Goal: Information Seeking & Learning: Learn about a topic

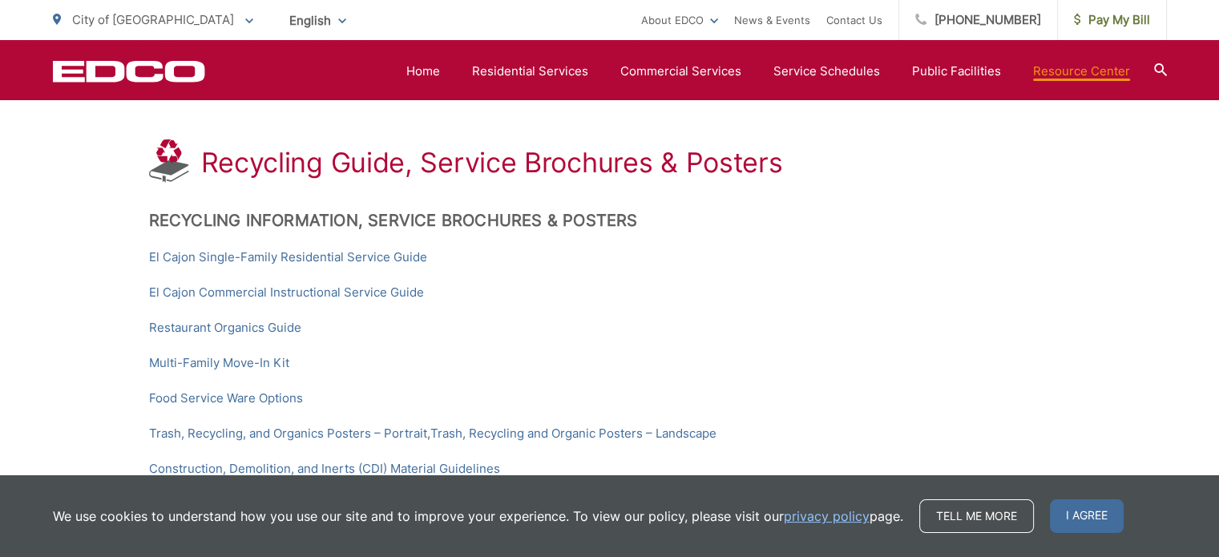
scroll to position [289, 0]
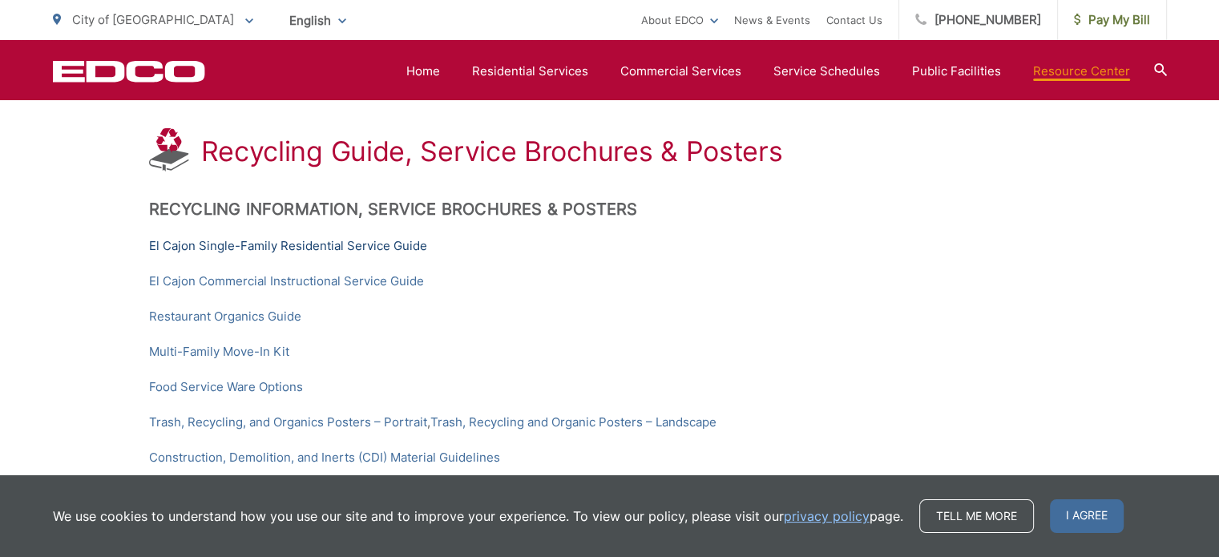
click at [290, 236] on link "El Cajon Single-Family Residential Service Guide" at bounding box center [288, 245] width 278 height 19
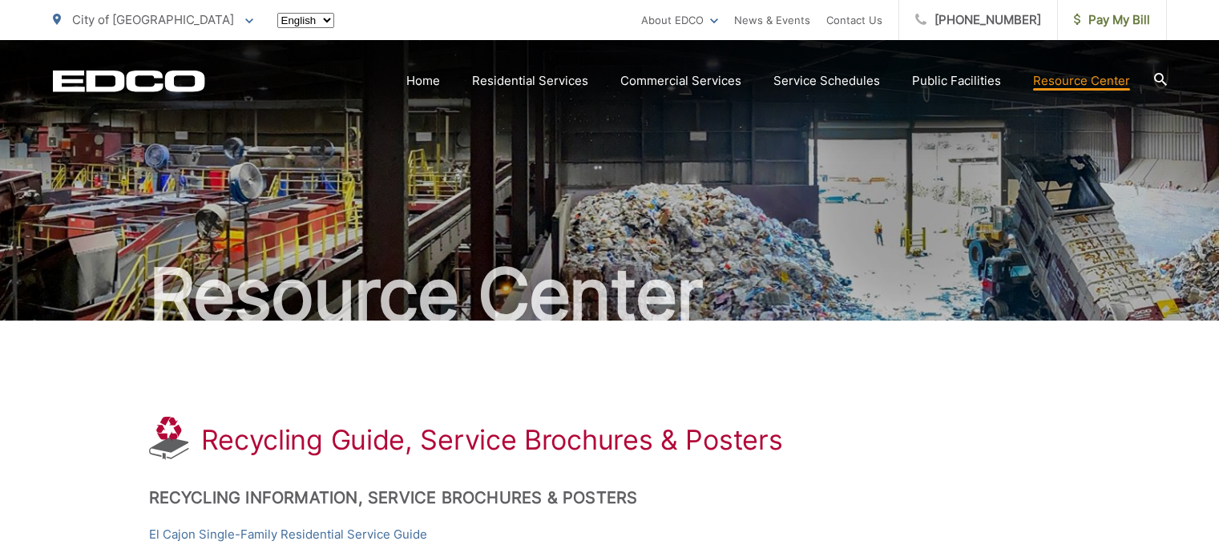
scroll to position [289, 0]
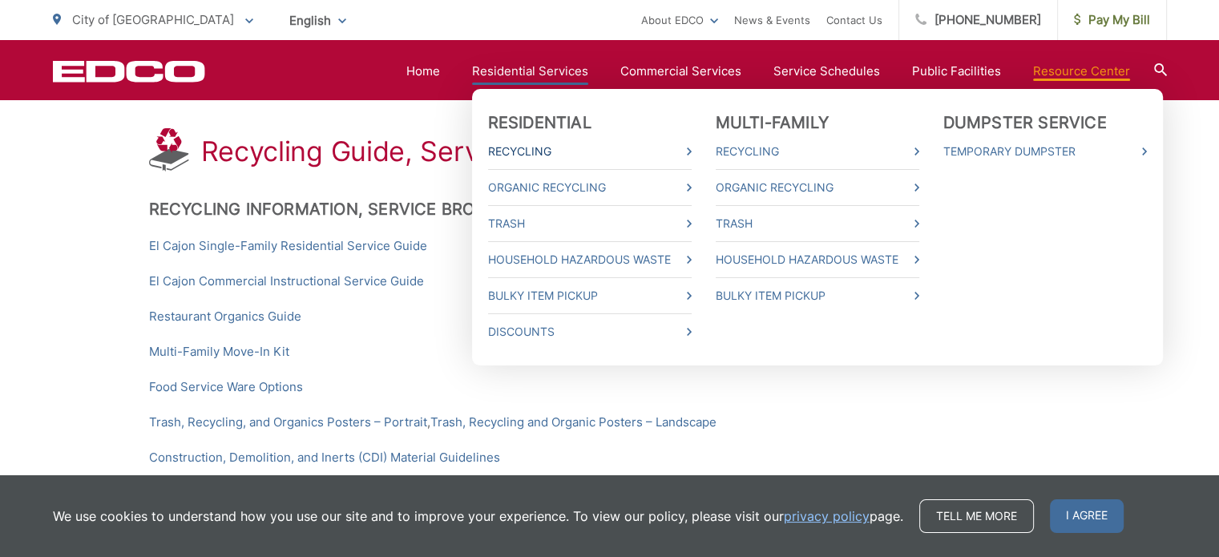
click at [539, 146] on link "Recycling" at bounding box center [590, 151] width 204 height 19
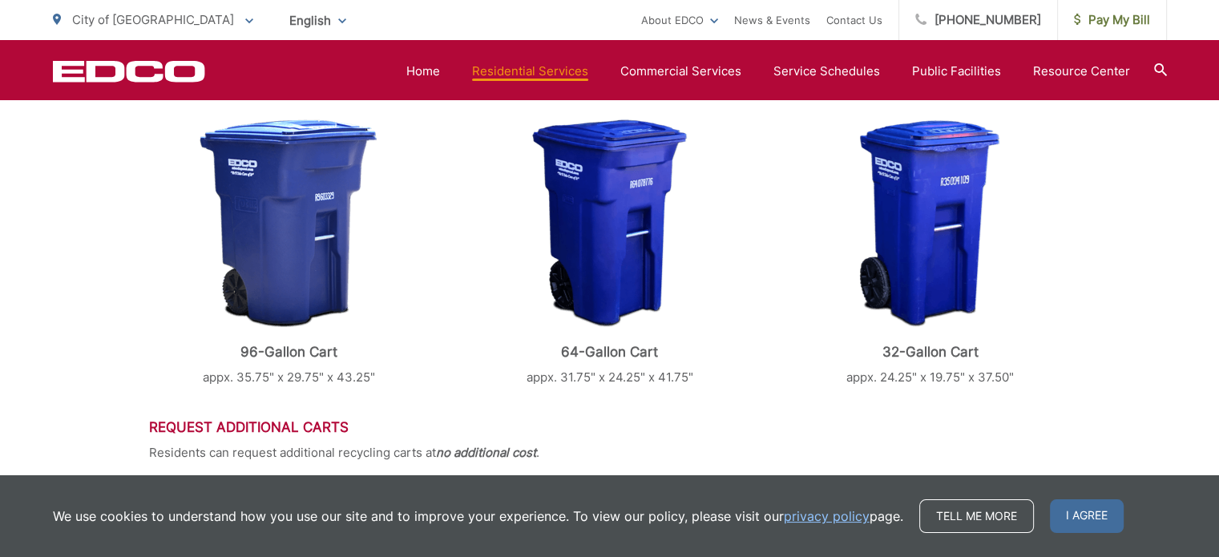
scroll to position [467, 0]
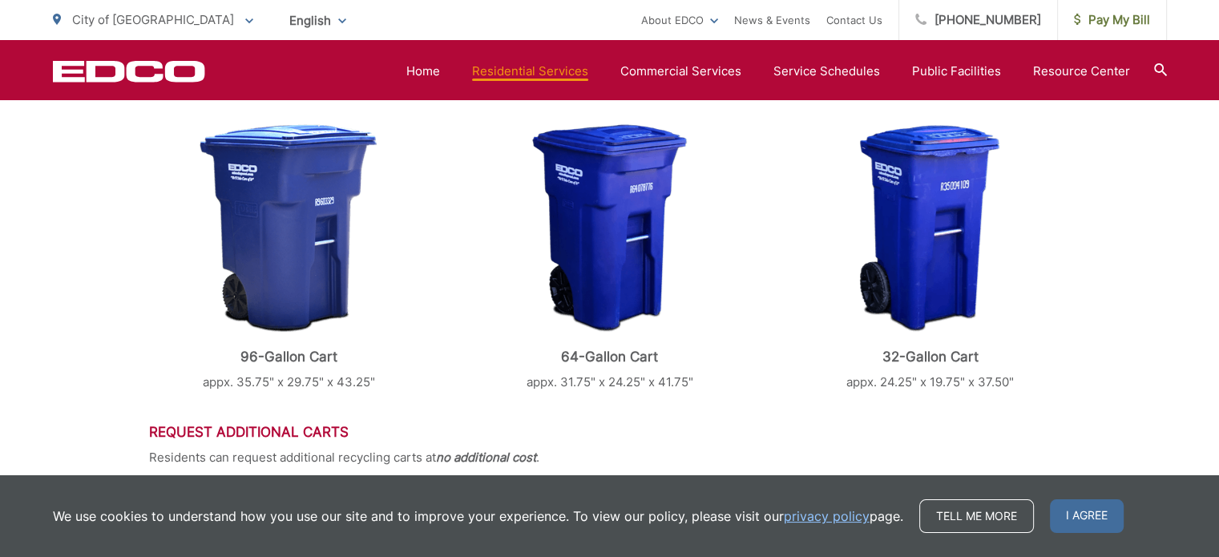
click at [92, 22] on span "City of [GEOGRAPHIC_DATA]" at bounding box center [153, 19] width 162 height 15
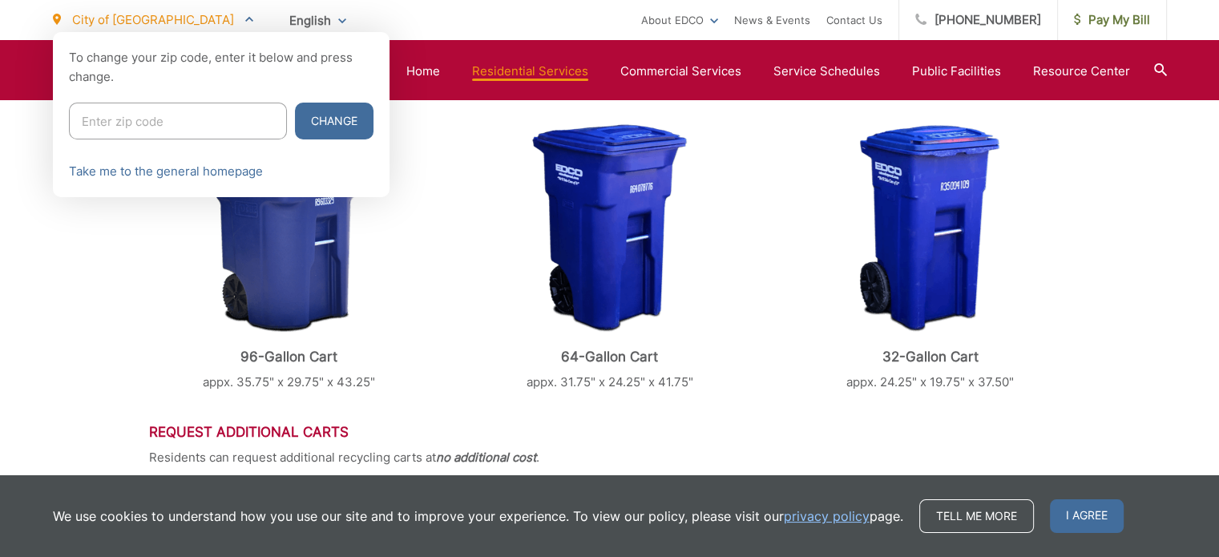
click at [118, 130] on input "Enter zip code" at bounding box center [178, 121] width 218 height 37
type input "92116"
click at [295, 103] on button "Change" at bounding box center [334, 121] width 79 height 37
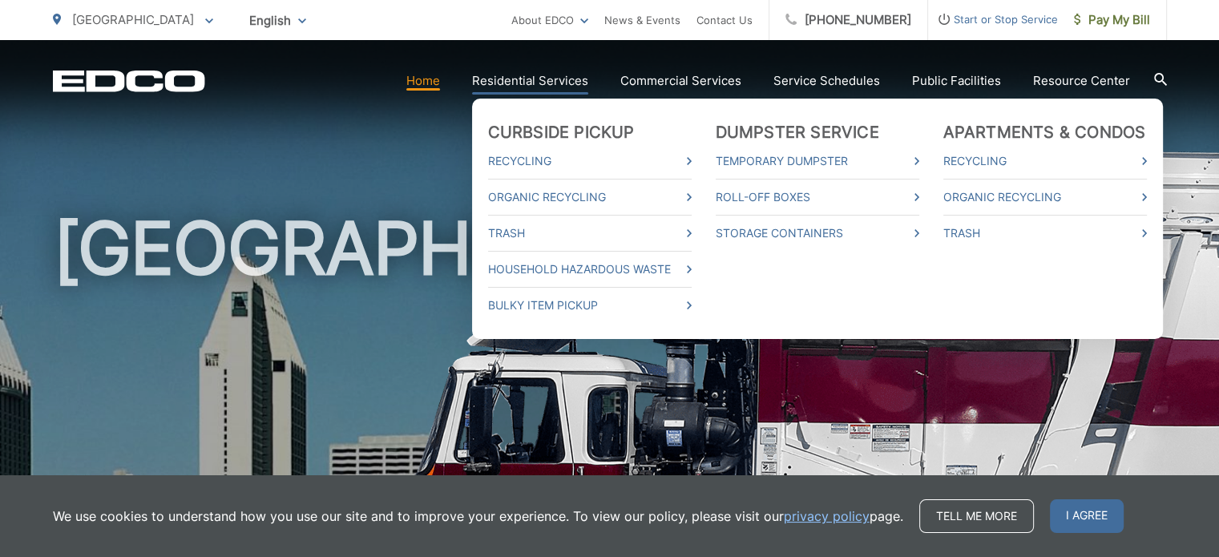
click at [519, 76] on link "Residential Services" at bounding box center [530, 80] width 116 height 19
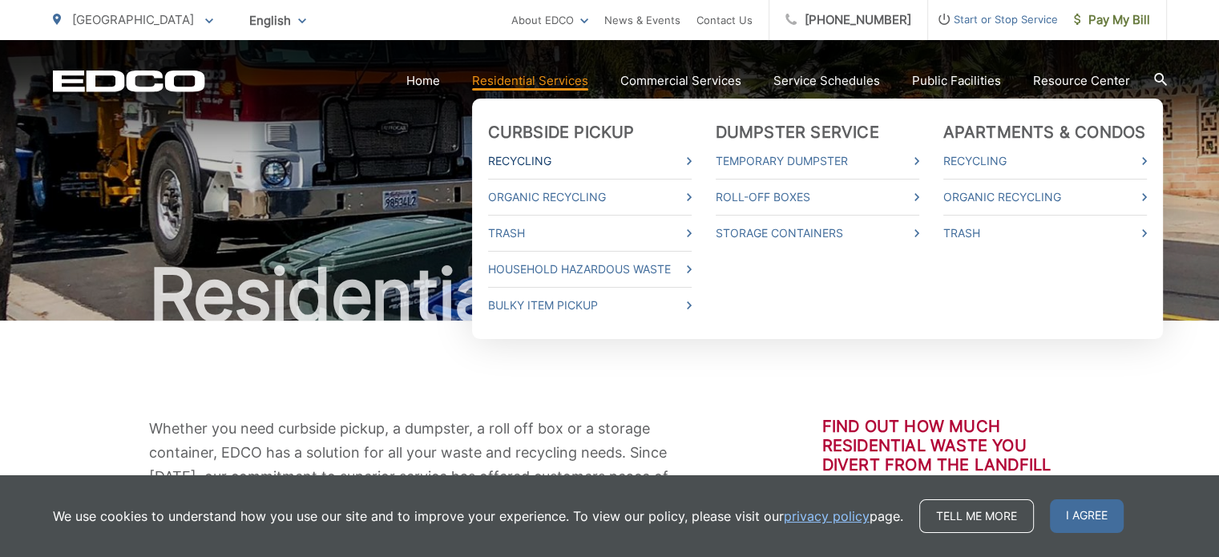
click at [535, 157] on link "Recycling" at bounding box center [590, 160] width 204 height 19
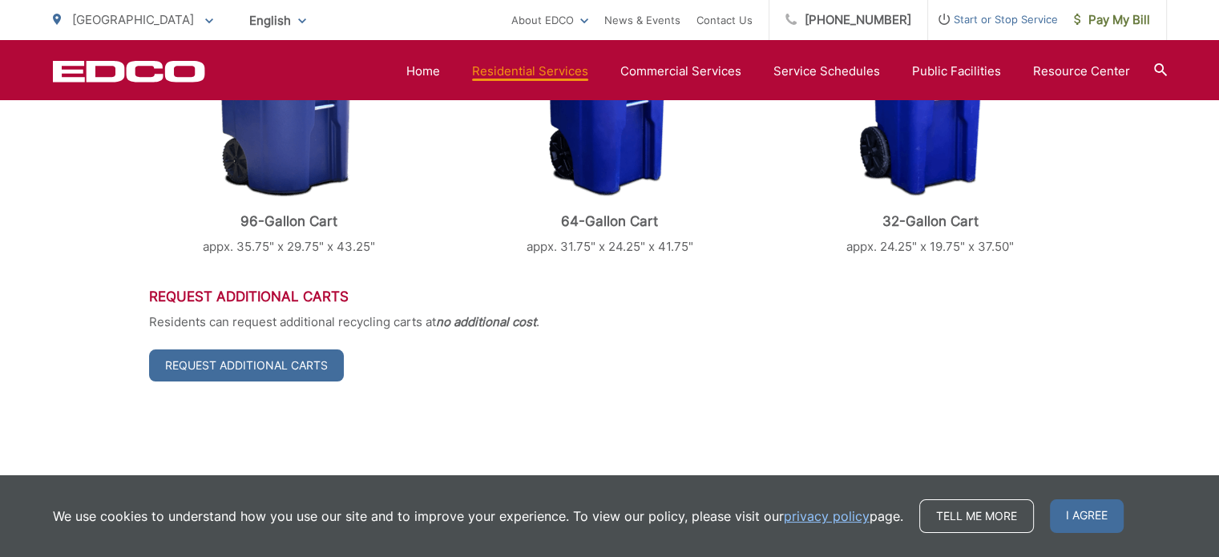
scroll to position [600, 0]
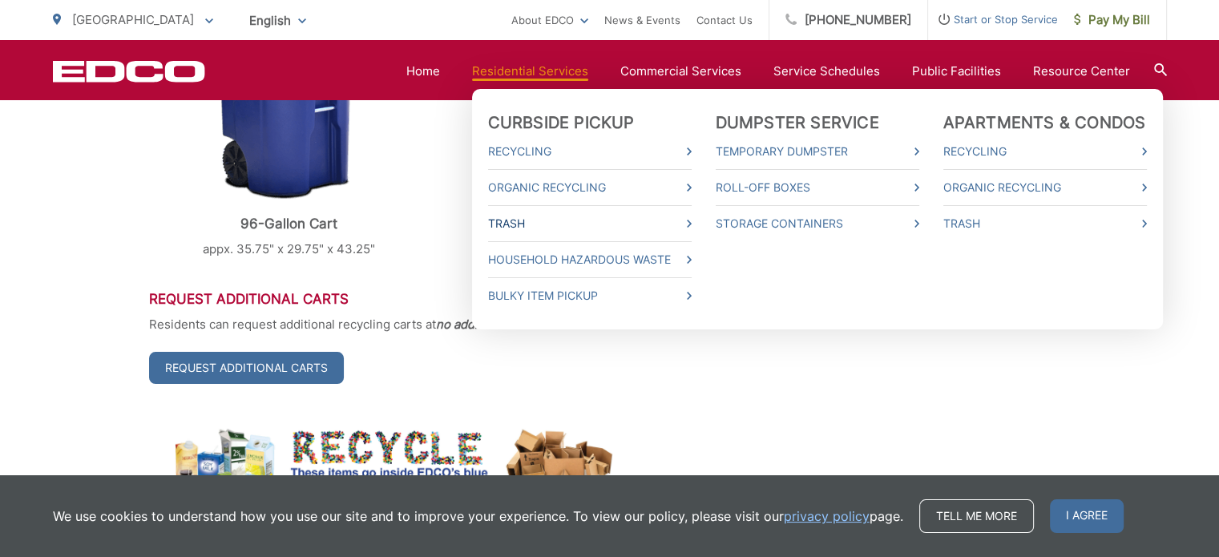
click at [524, 227] on link "Trash" at bounding box center [590, 223] width 204 height 19
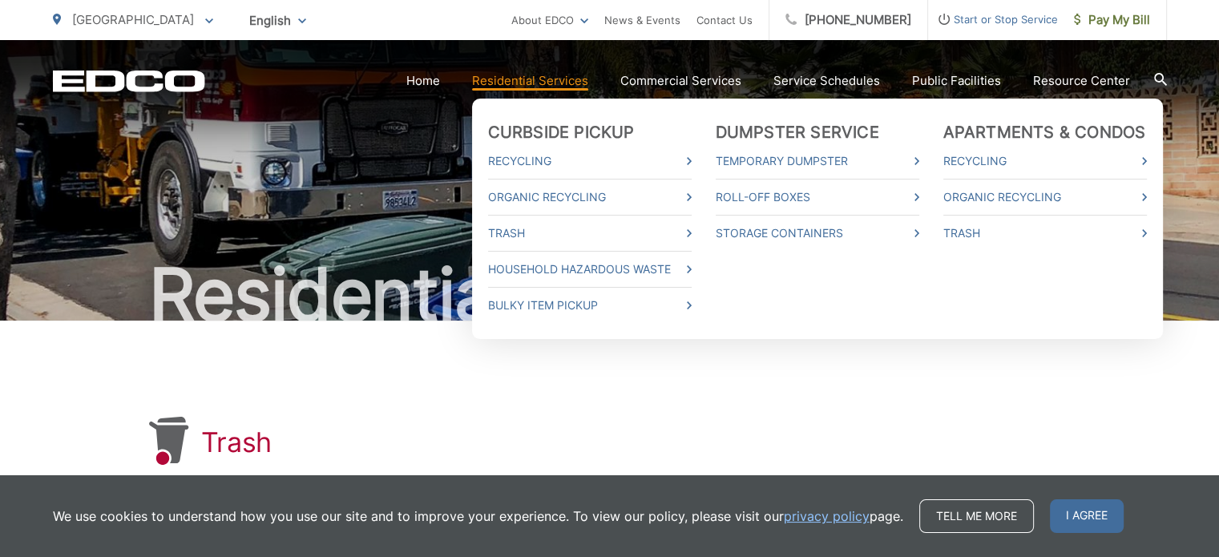
click at [556, 80] on link "Residential Services" at bounding box center [530, 80] width 116 height 19
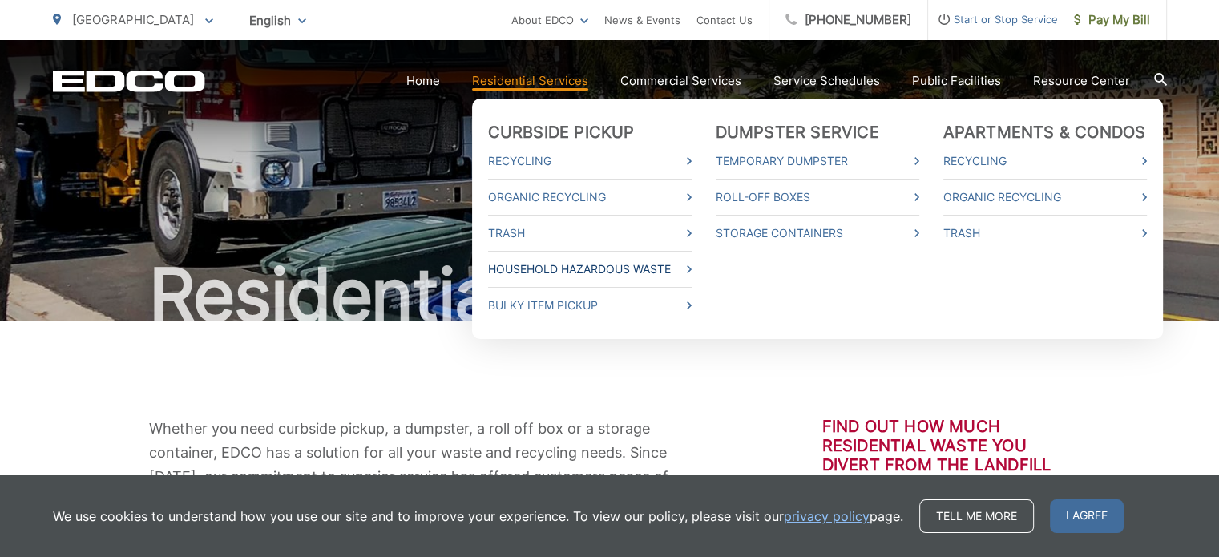
click at [548, 265] on link "Household Hazardous Waste" at bounding box center [590, 269] width 204 height 19
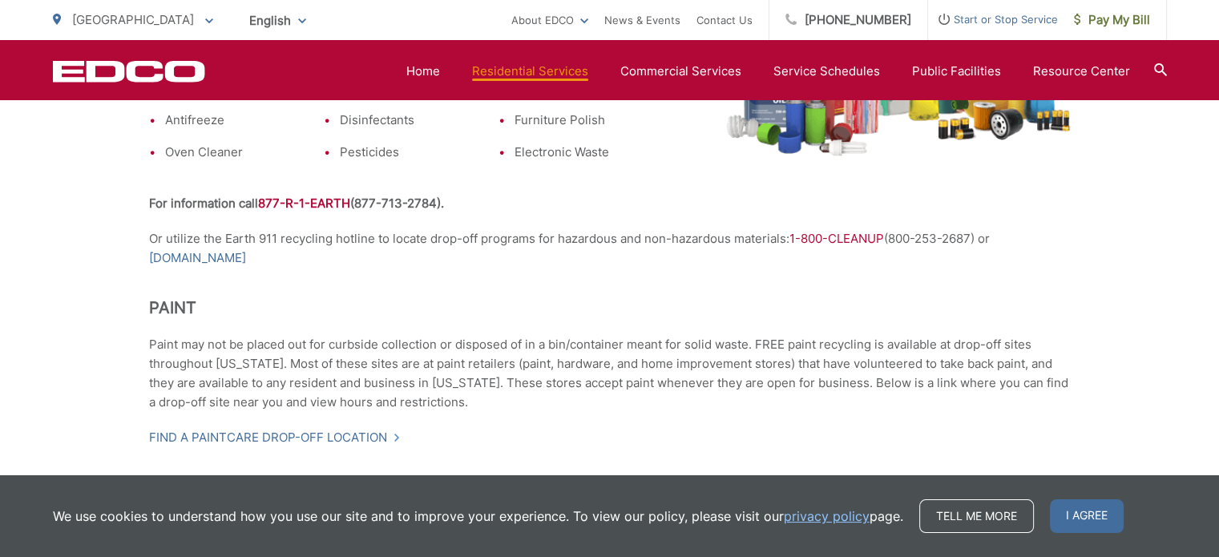
scroll to position [641, 0]
click at [212, 262] on link "www.earth911.org" at bounding box center [197, 258] width 97 height 19
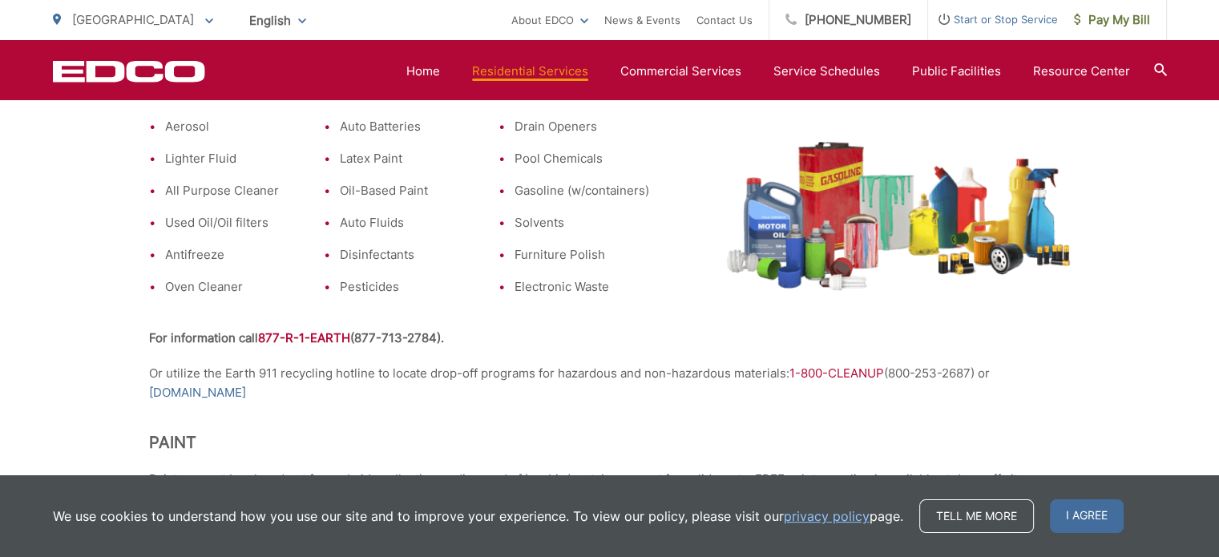
scroll to position [513, 0]
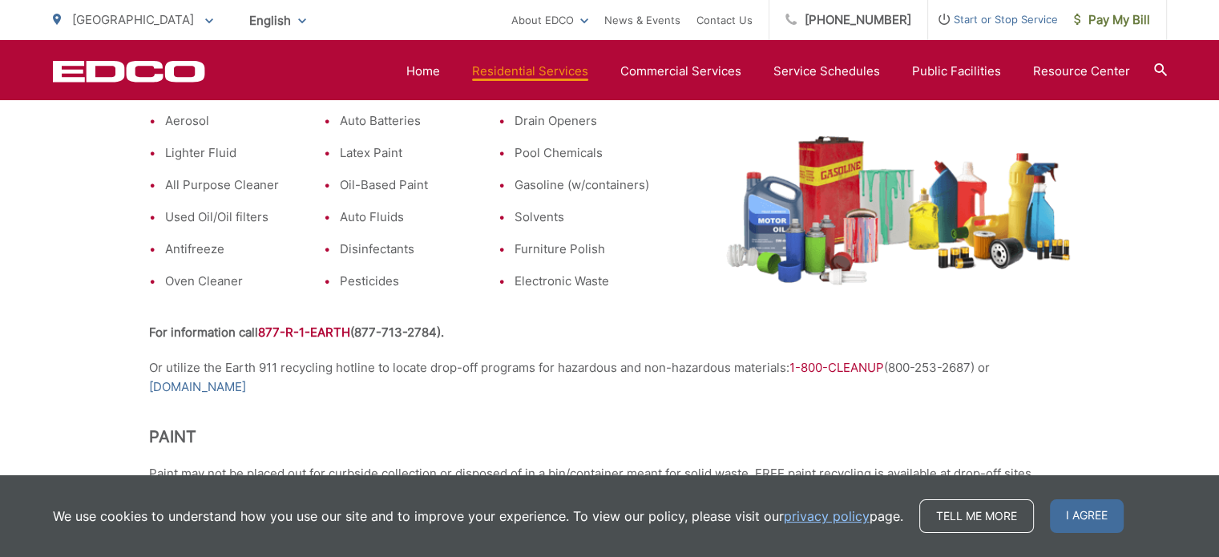
click at [491, 229] on ul "Aerosol Lighter Fluid All Purpose Cleaner Used Oil/Oil filters Antifreeze Oven …" at bounding box center [399, 205] width 500 height 188
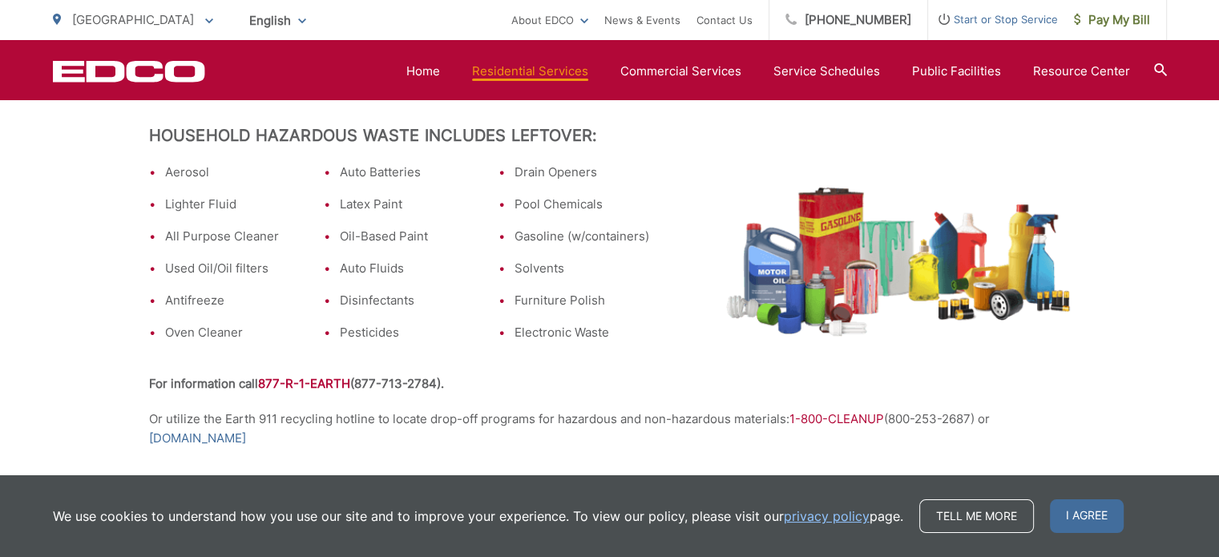
scroll to position [462, 0]
click at [1084, 515] on span "I agree" at bounding box center [1087, 516] width 74 height 34
